Goal: Task Accomplishment & Management: Use online tool/utility

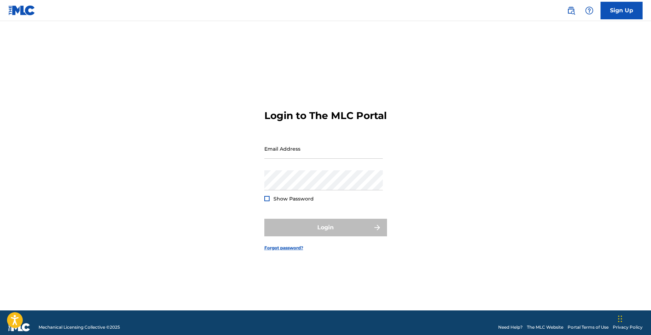
click at [306, 158] on input "Email Address" at bounding box center [324, 149] width 119 height 20
type input "[EMAIL_ADDRESS][DOMAIN_NAME]"
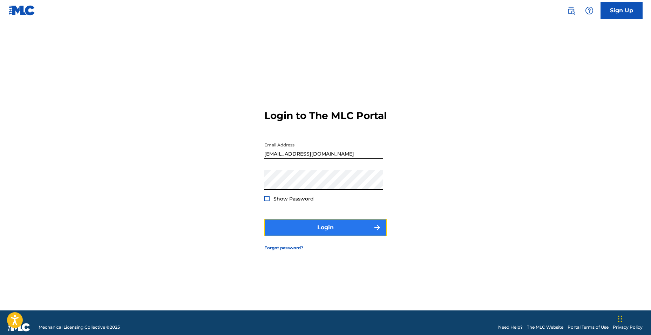
click at [334, 234] on button "Login" at bounding box center [326, 228] width 123 height 18
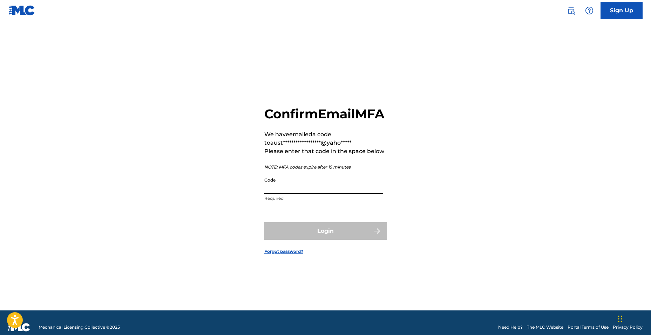
click at [308, 194] on input "Code" at bounding box center [324, 184] width 119 height 20
paste input "307710"
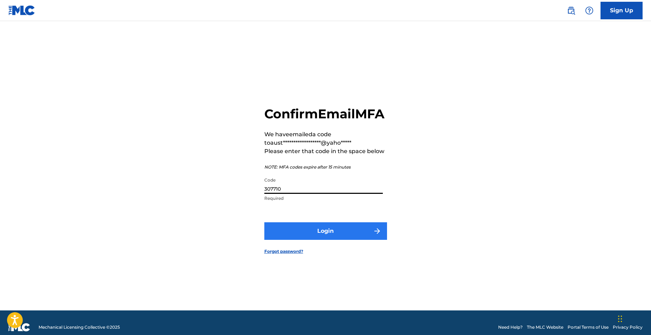
type input "307710"
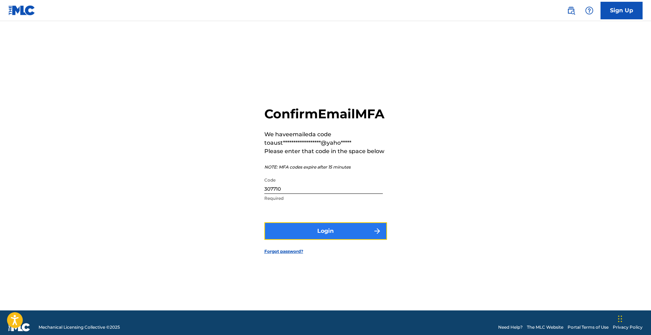
click at [323, 235] on button "Login" at bounding box center [326, 231] width 123 height 18
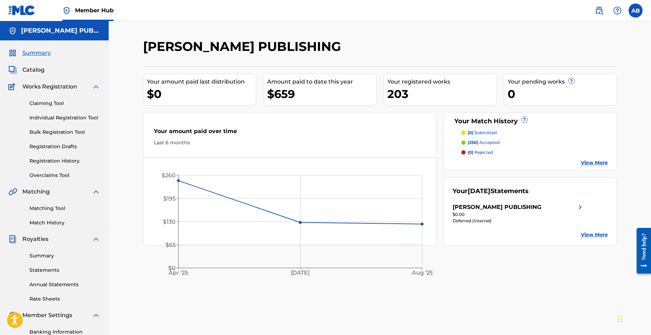
click at [491, 141] on p "(250) accepted" at bounding box center [484, 142] width 32 height 6
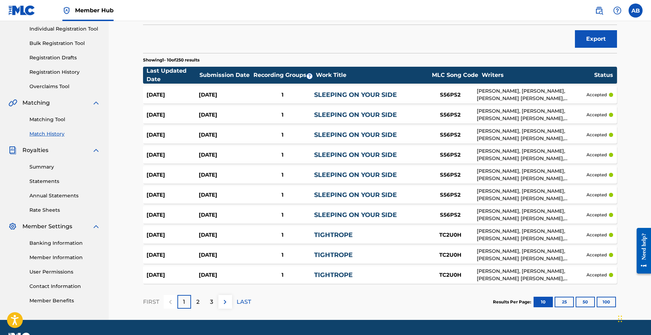
scroll to position [22, 0]
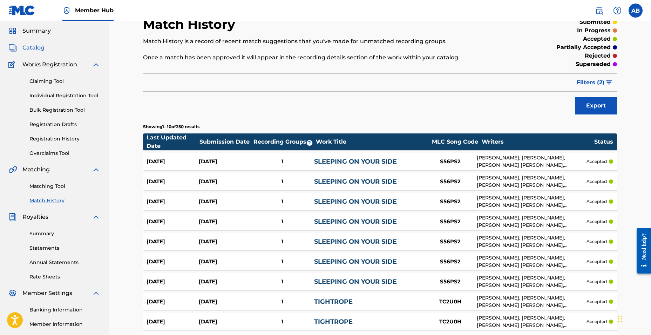
click at [42, 50] on span "Catalog" at bounding box center [33, 48] width 22 height 8
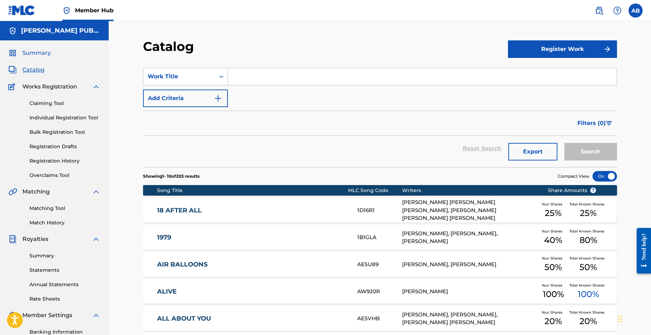
click at [41, 53] on span "Summary" at bounding box center [36, 53] width 28 height 8
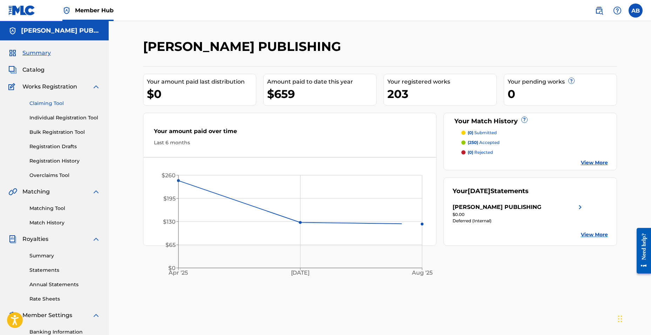
click at [54, 105] on link "Claiming Tool" at bounding box center [64, 103] width 71 height 7
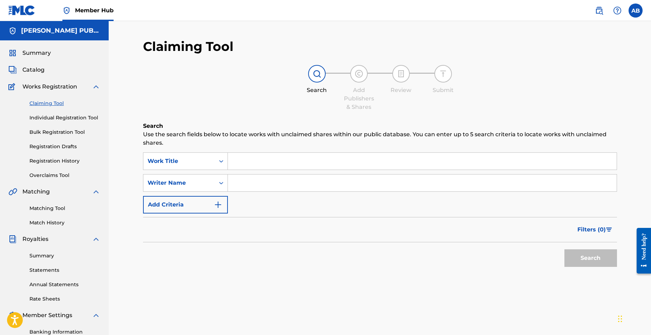
click at [253, 187] on input "Search Form" at bounding box center [422, 182] width 389 height 17
type input "[PERSON_NAME]"
click at [565, 249] on button "Search" at bounding box center [591, 258] width 53 height 18
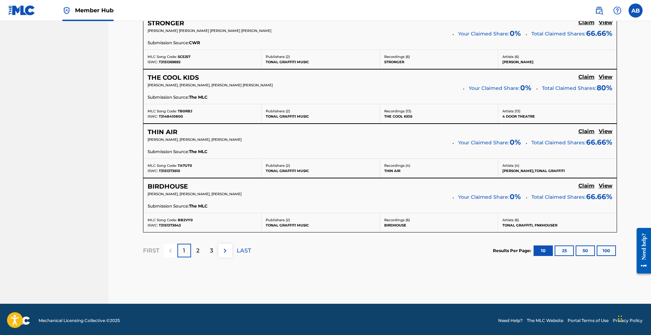
scroll to position [594, 0]
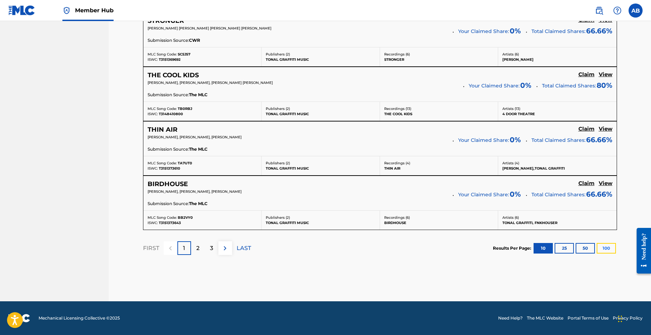
click at [609, 246] on button "100" at bounding box center [606, 248] width 19 height 11
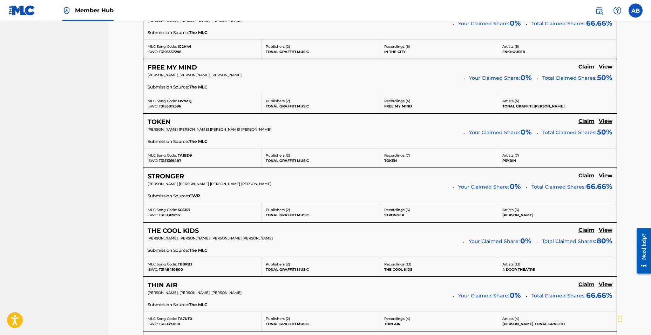
scroll to position [0, 0]
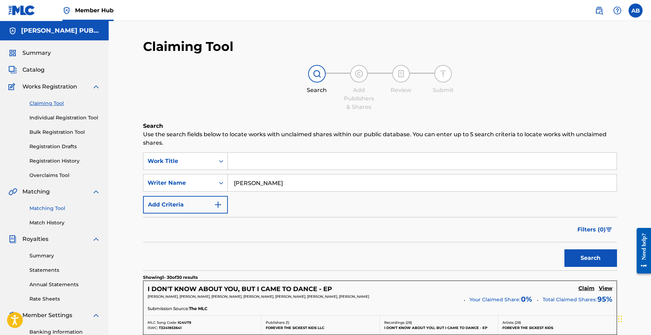
click at [61, 205] on link "Matching Tool" at bounding box center [64, 208] width 71 height 7
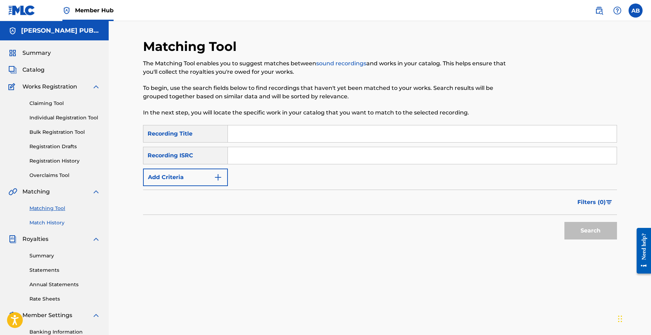
click at [51, 221] on link "Match History" at bounding box center [64, 222] width 71 height 7
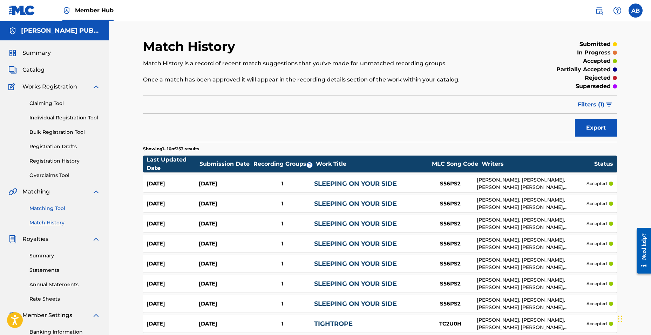
click at [49, 208] on link "Matching Tool" at bounding box center [64, 208] width 71 height 7
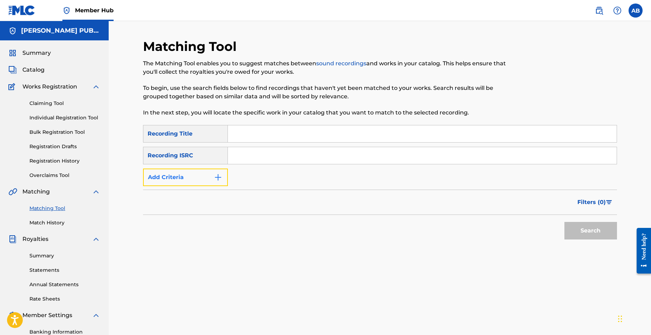
click at [219, 176] on img "Search Form" at bounding box center [218, 177] width 8 height 8
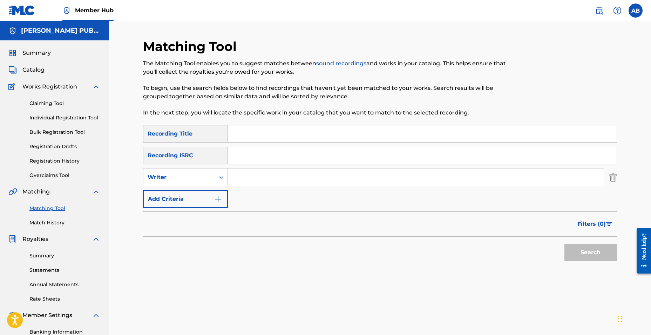
click at [253, 174] on input "Search Form" at bounding box center [416, 177] width 376 height 17
type input "[PERSON_NAME]"
click at [565, 243] on button "Search" at bounding box center [591, 252] width 53 height 18
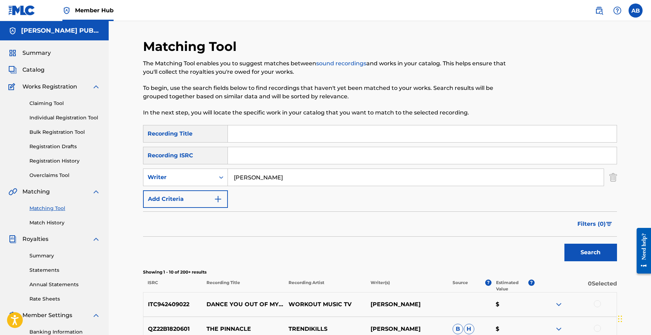
scroll to position [165, 0]
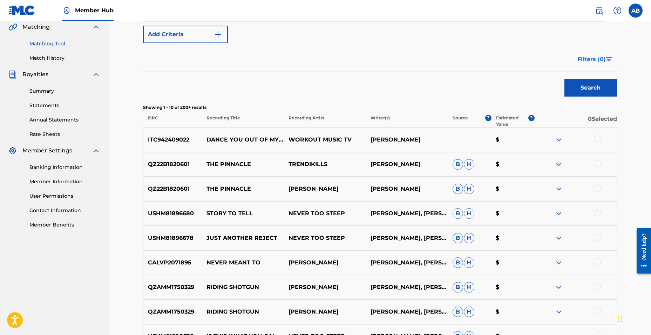
click at [603, 61] on span "Filters ( 0 )" at bounding box center [592, 59] width 28 height 8
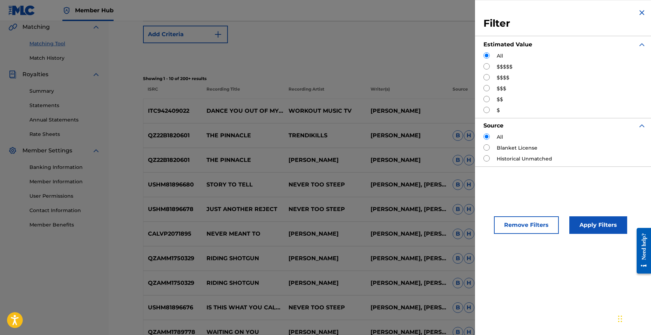
click at [514, 65] on div "$$$$$" at bounding box center [565, 66] width 163 height 7
click at [511, 65] on label "$$$$$" at bounding box center [505, 66] width 16 height 7
click at [483, 67] on div "Filter Estimated Value All $$$$$ $$$$ $$$ $$ $ Source All Blanket License Histo…" at bounding box center [565, 87] width 180 height 175
click at [486, 66] on input "Search Form" at bounding box center [487, 66] width 6 height 6
radio input "true"
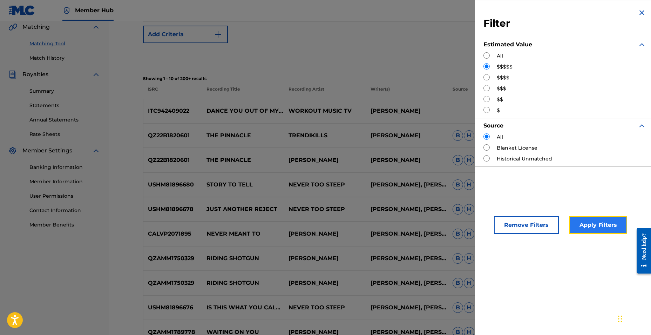
click at [591, 222] on button "Apply Filters" at bounding box center [599, 225] width 58 height 18
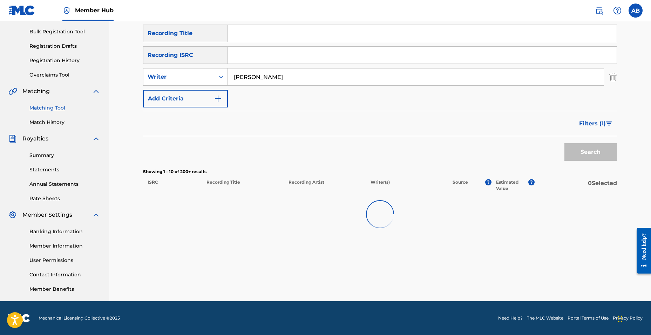
scroll to position [100, 0]
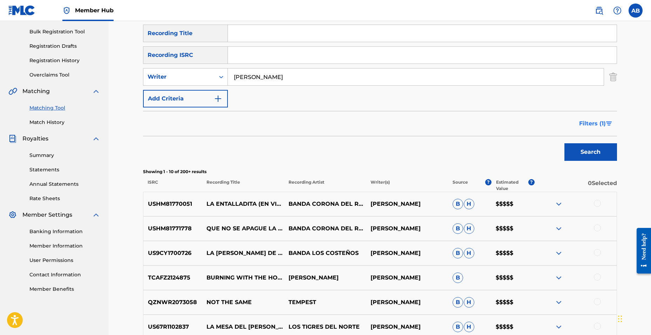
click at [610, 120] on button "Filters ( 1 )" at bounding box center [596, 124] width 42 height 18
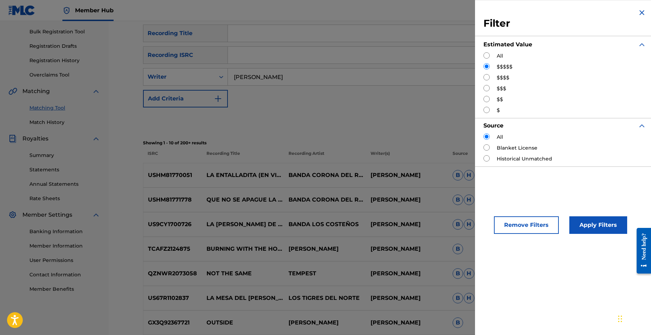
click at [488, 77] on input "Search Form" at bounding box center [487, 77] width 6 height 6
radio input "true"
click at [601, 227] on button "Apply Filters" at bounding box center [599, 225] width 58 height 18
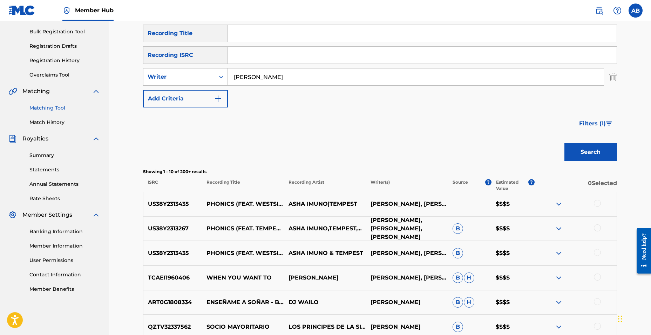
scroll to position [199, 0]
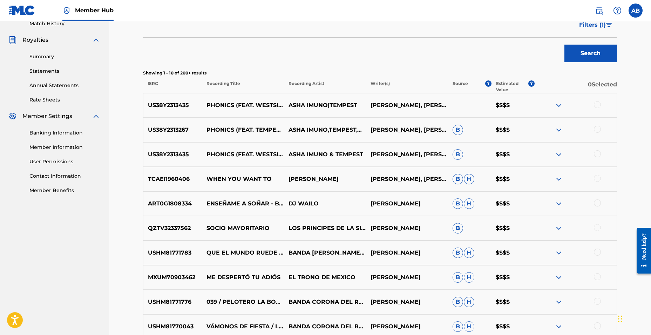
click at [597, 21] on div "Member Hub AB AB [PERSON_NAME] [EMAIL_ADDRESS][DOMAIN_NAME] Notification Prefer…" at bounding box center [325, 113] width 651 height 624
click at [596, 23] on span "Filters ( 1 )" at bounding box center [593, 25] width 27 height 8
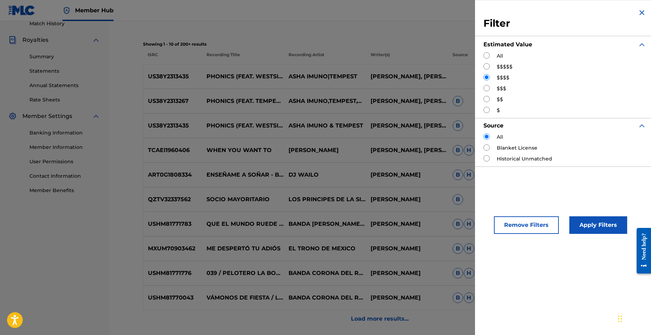
click at [494, 86] on div "$$$" at bounding box center [565, 88] width 163 height 7
click at [488, 87] on input "Search Form" at bounding box center [487, 88] width 6 height 6
radio input "true"
click at [583, 225] on button "Apply Filters" at bounding box center [599, 225] width 58 height 18
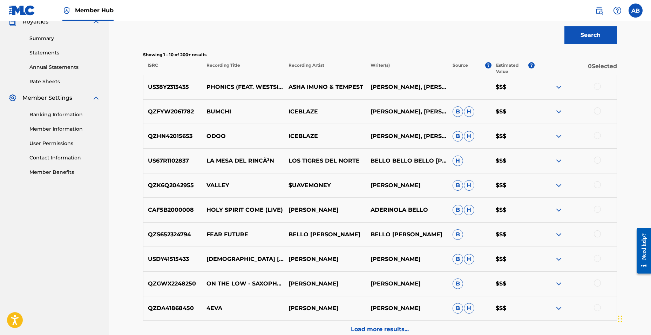
scroll to position [289, 0]
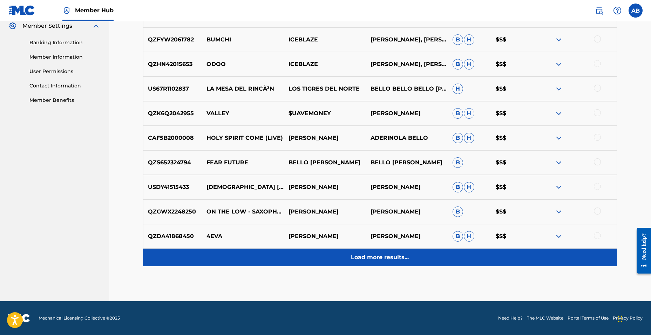
click at [379, 256] on p "Load more results..." at bounding box center [380, 257] width 58 height 8
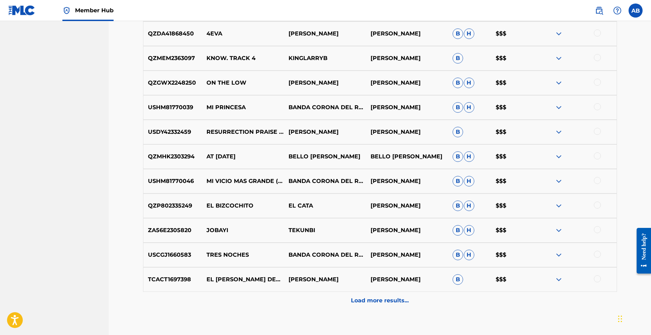
scroll to position [0, 0]
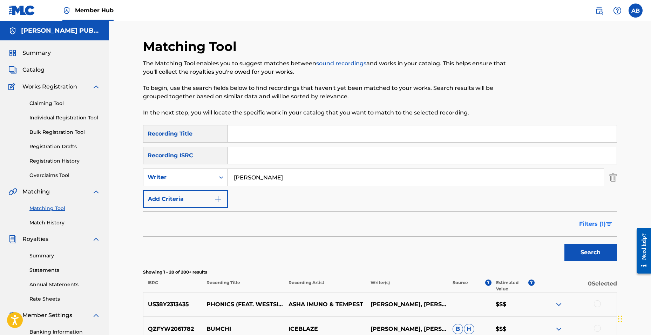
click at [596, 223] on span "Filters ( 1 )" at bounding box center [593, 224] width 27 height 8
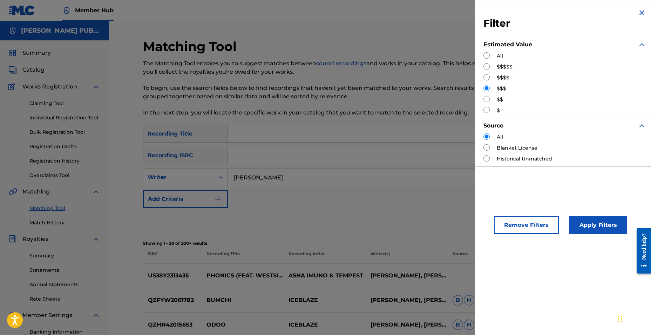
click at [486, 97] on input "Search Form" at bounding box center [487, 99] width 6 height 6
radio input "true"
click at [608, 220] on button "Apply Filters" at bounding box center [599, 225] width 58 height 18
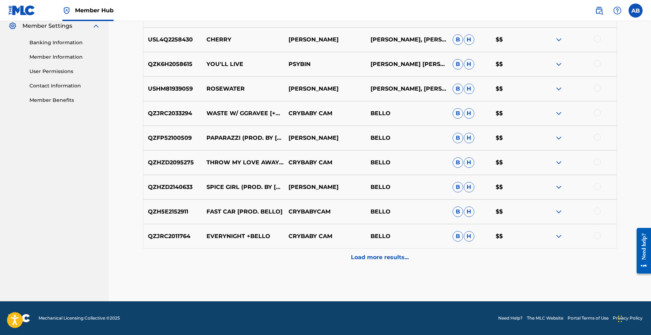
scroll to position [160, 0]
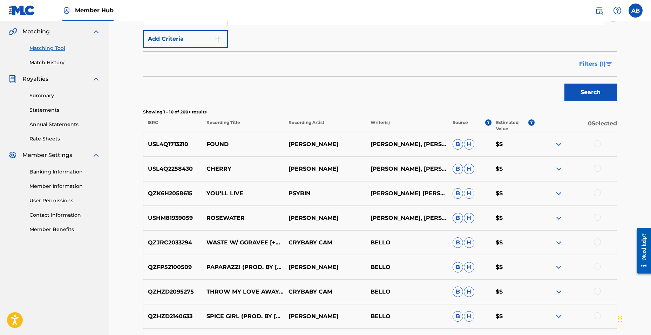
click at [588, 62] on span "Filters ( 1 )" at bounding box center [593, 64] width 27 height 8
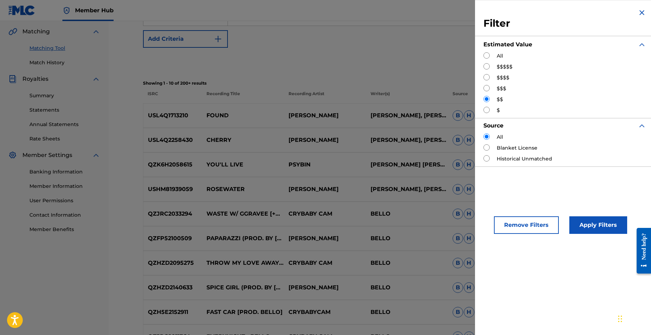
click at [488, 55] on input "Search Form" at bounding box center [487, 55] width 6 height 6
radio input "true"
click at [607, 227] on button "Apply Filters" at bounding box center [599, 225] width 58 height 18
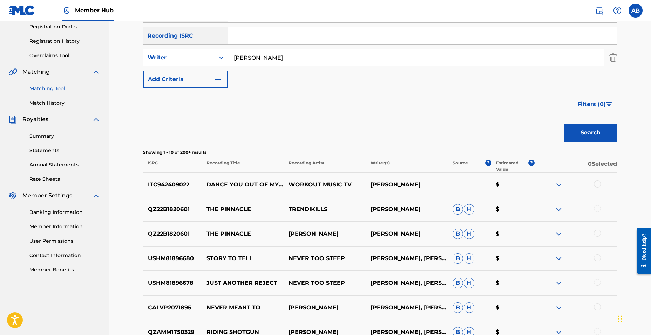
scroll to position [259, 0]
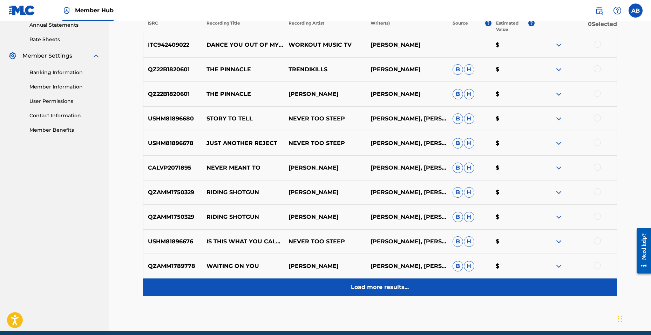
click at [363, 287] on p "Load more results..." at bounding box center [380, 287] width 58 height 8
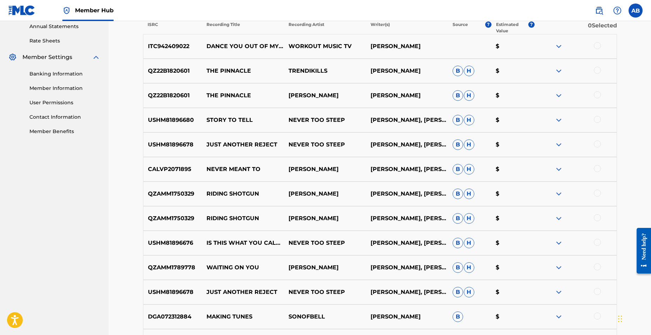
scroll to position [0, 0]
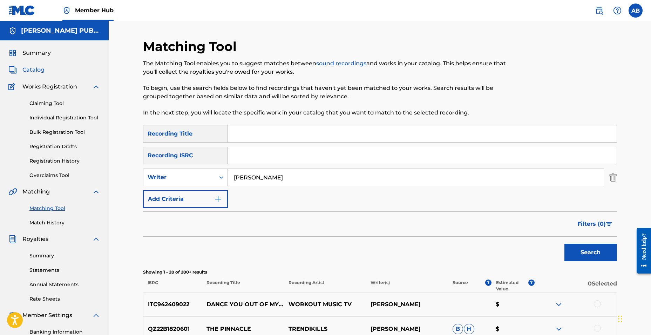
drag, startPoint x: 33, startPoint y: 75, endPoint x: 34, endPoint y: 70, distance: 5.0
click at [33, 75] on div "Summary Catalog Works Registration Claiming Tool Individual Registration Tool B…" at bounding box center [54, 220] width 109 height 361
click at [34, 70] on span "Catalog" at bounding box center [33, 70] width 22 height 8
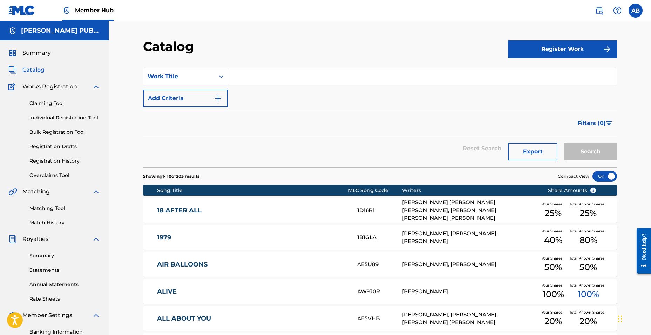
click at [34, 60] on div "Summary Catalog Works Registration Claiming Tool Individual Registration Tool B…" at bounding box center [54, 220] width 109 height 361
click at [34, 56] on span "Summary" at bounding box center [36, 53] width 28 height 8
